Goal: Task Accomplishment & Management: Use online tool/utility

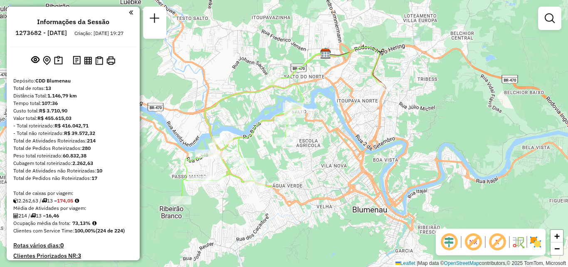
scroll to position [771, 0]
